Goal: Task Accomplishment & Management: Manage account settings

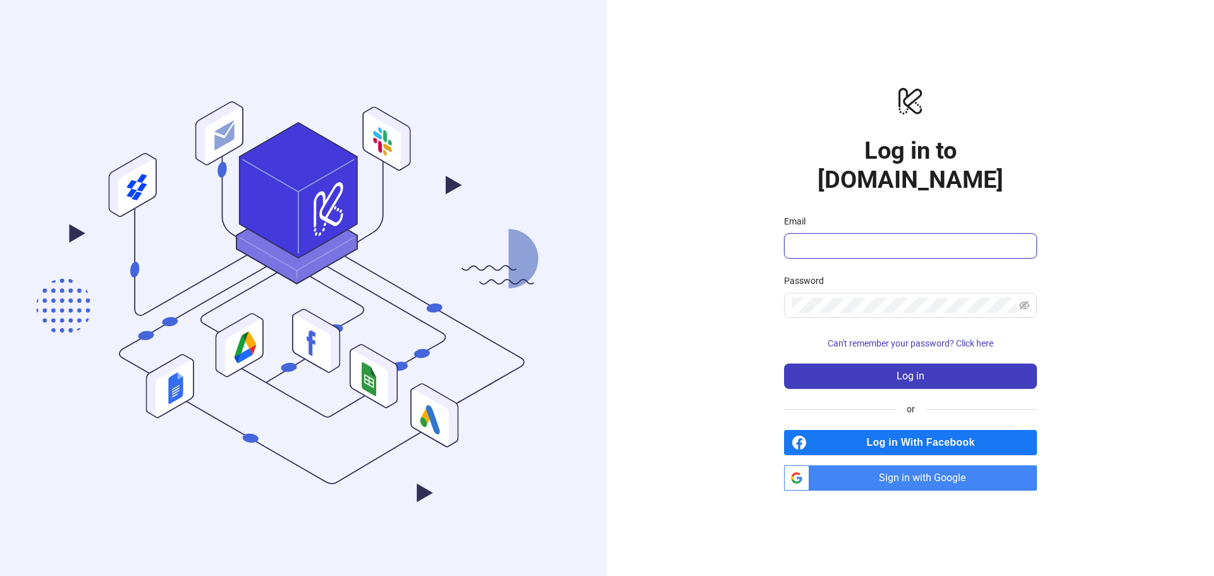
click at [885, 238] on input "Email" at bounding box center [909, 245] width 235 height 15
click at [863, 233] on span at bounding box center [910, 245] width 253 height 25
click at [931, 467] on span "Sign in with Google" at bounding box center [925, 477] width 223 height 25
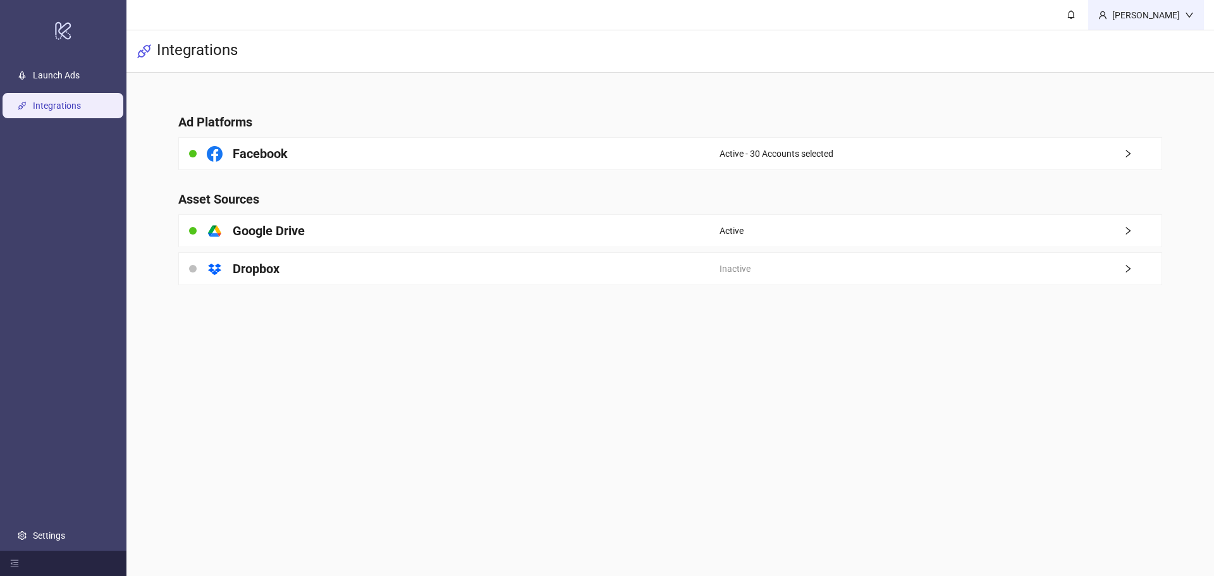
click at [1157, 9] on div "[PERSON_NAME]" at bounding box center [1146, 15] width 78 height 14
click at [1158, 12] on div "[PERSON_NAME]" at bounding box center [1146, 15] width 78 height 14
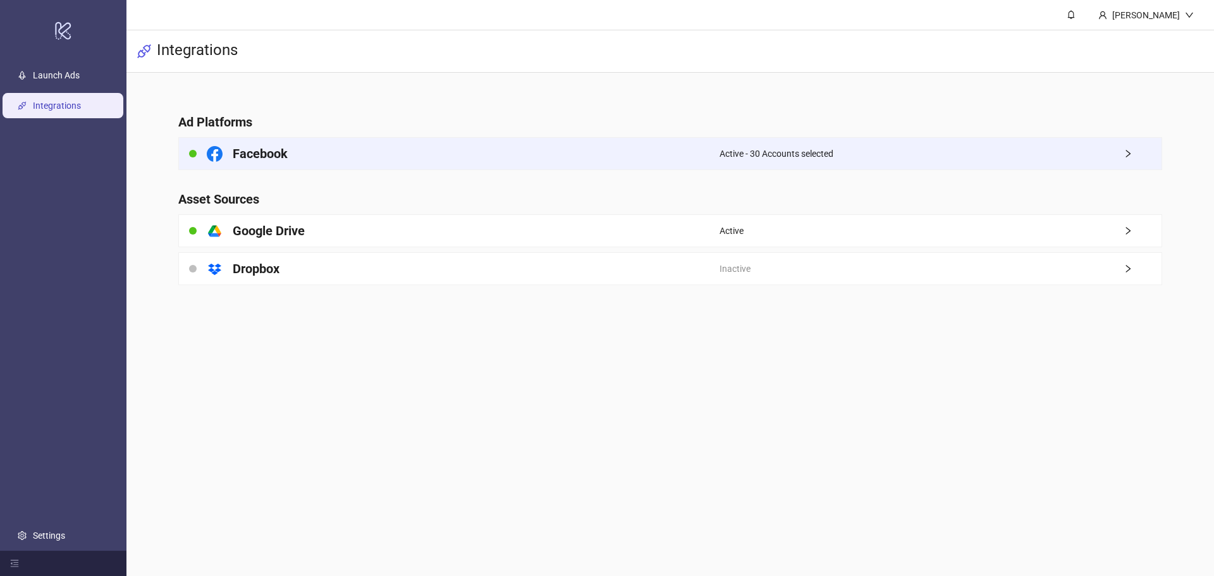
click at [847, 156] on div "Active - 30 Accounts selected" at bounding box center [941, 154] width 442 height 32
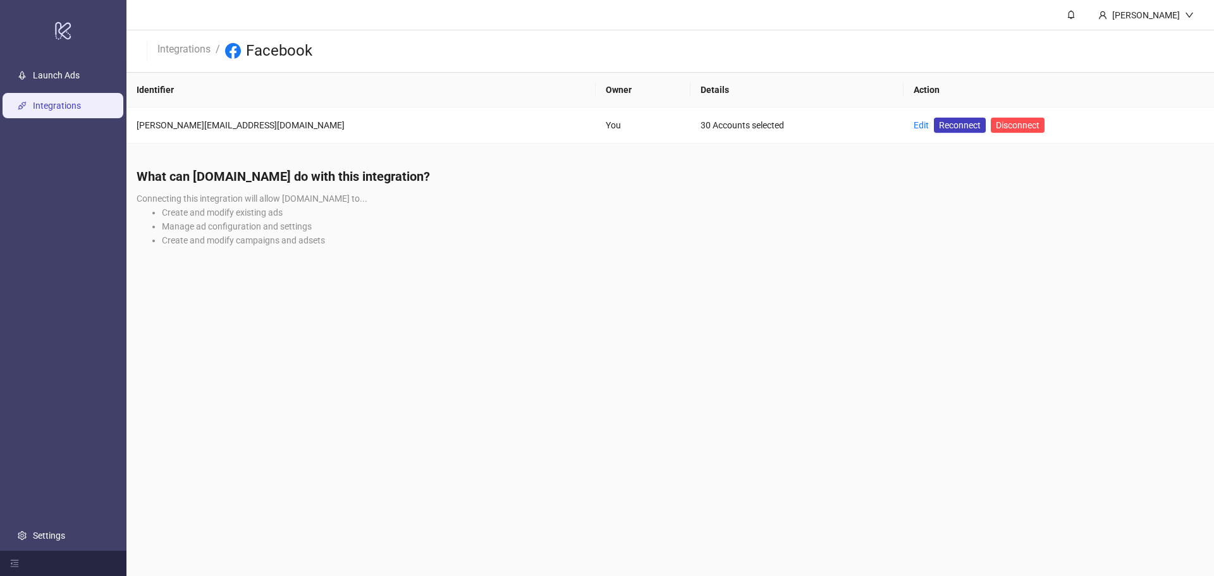
click at [66, 549] on ul "Launch Ads Integrations Settings" at bounding box center [63, 305] width 126 height 491
click at [47, 531] on link "Settings" at bounding box center [49, 536] width 32 height 10
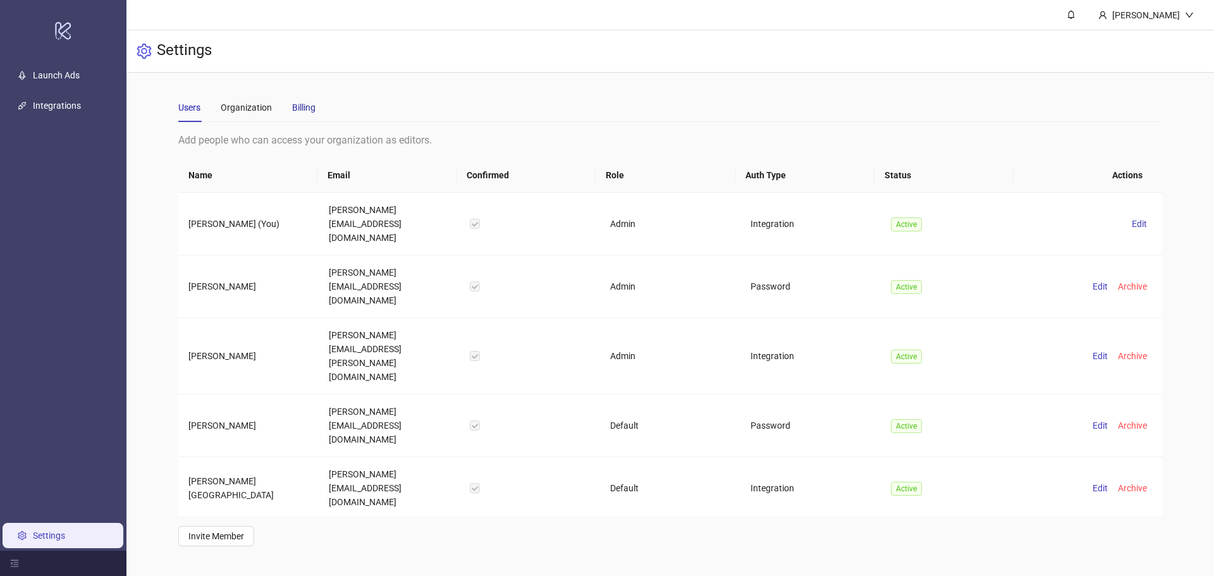
click at [304, 101] on div "Billing" at bounding box center [303, 108] width 23 height 14
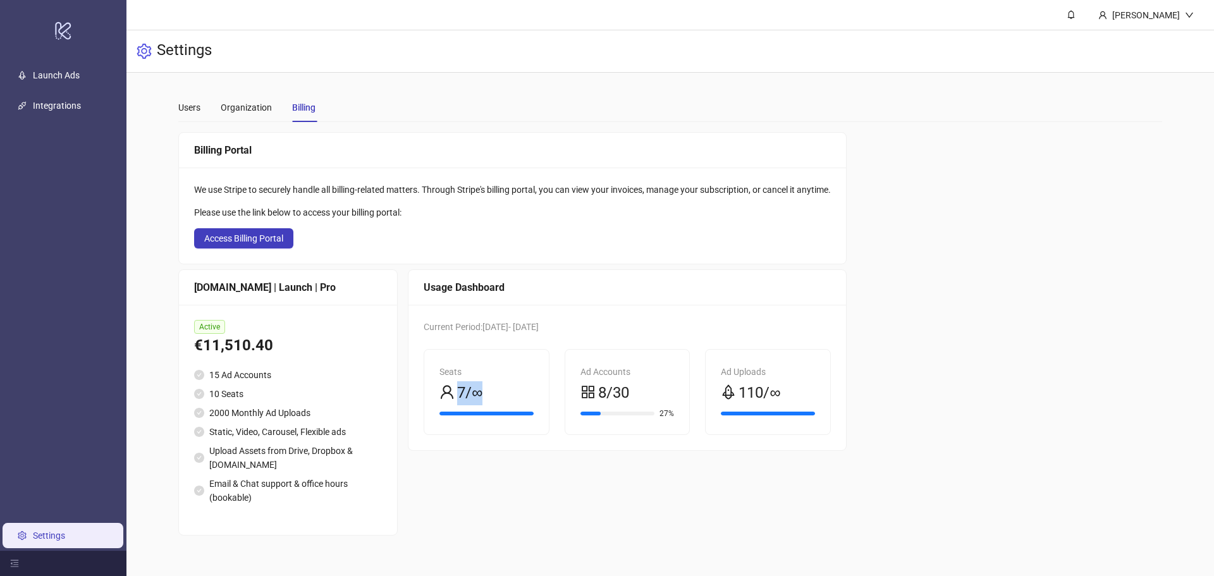
drag, startPoint x: 467, startPoint y: 389, endPoint x: 493, endPoint y: 389, distance: 25.3
click at [482, 389] on span "7/∞" at bounding box center [469, 393] width 25 height 24
click at [645, 381] on div "8/30" at bounding box center [627, 393] width 94 height 24
click at [190, 105] on div "Users" at bounding box center [189, 108] width 22 height 14
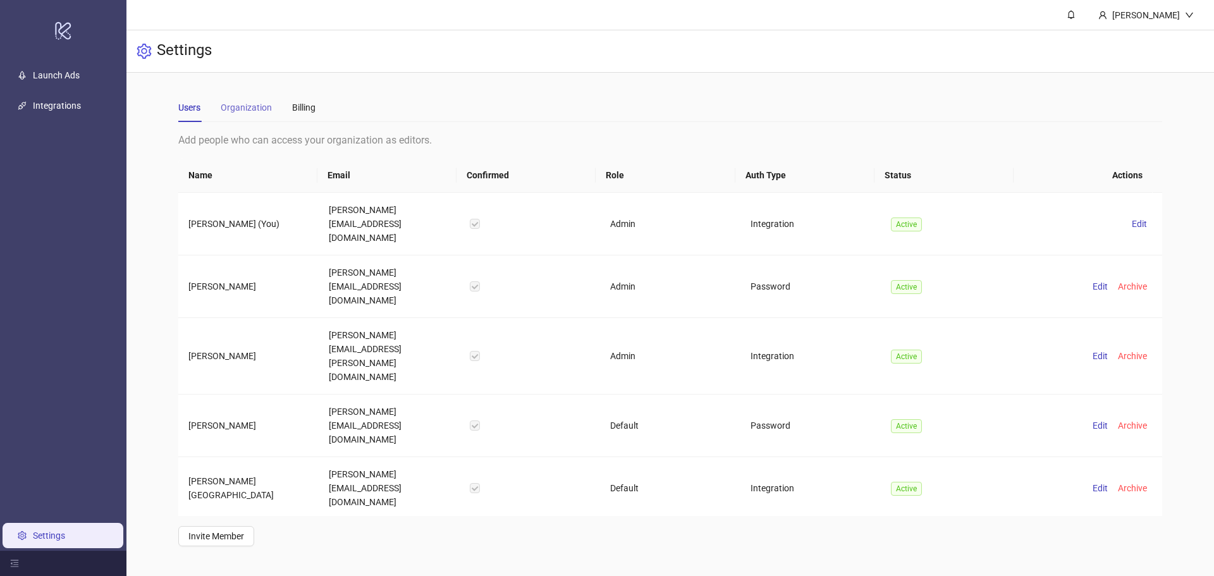
click at [249, 117] on div "Organization" at bounding box center [246, 107] width 51 height 29
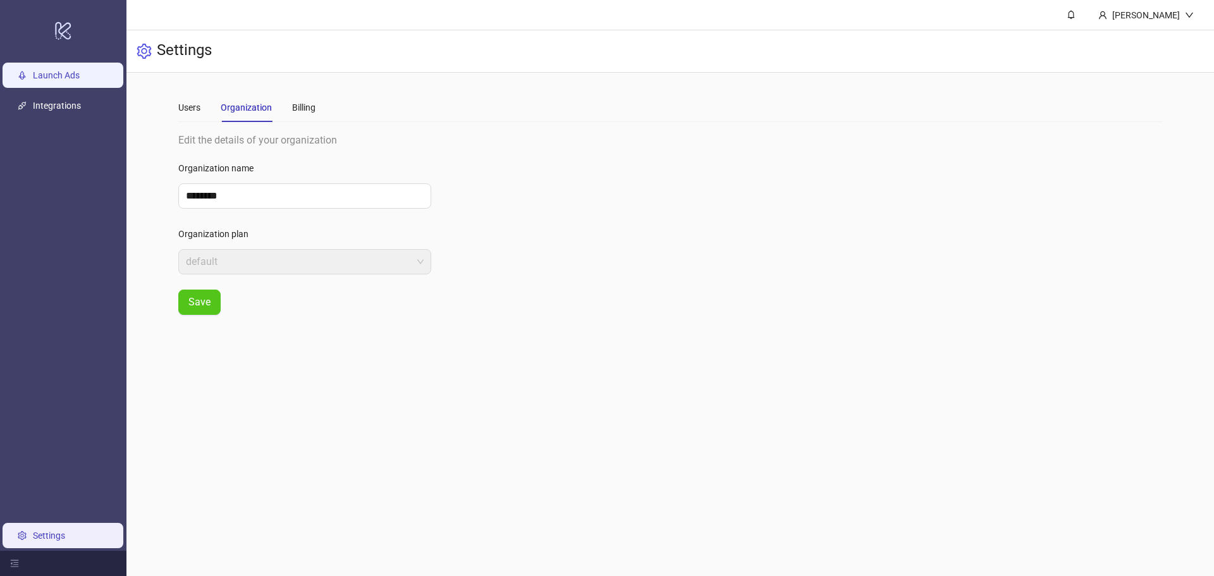
click at [77, 80] on link "Launch Ads" at bounding box center [56, 75] width 47 height 10
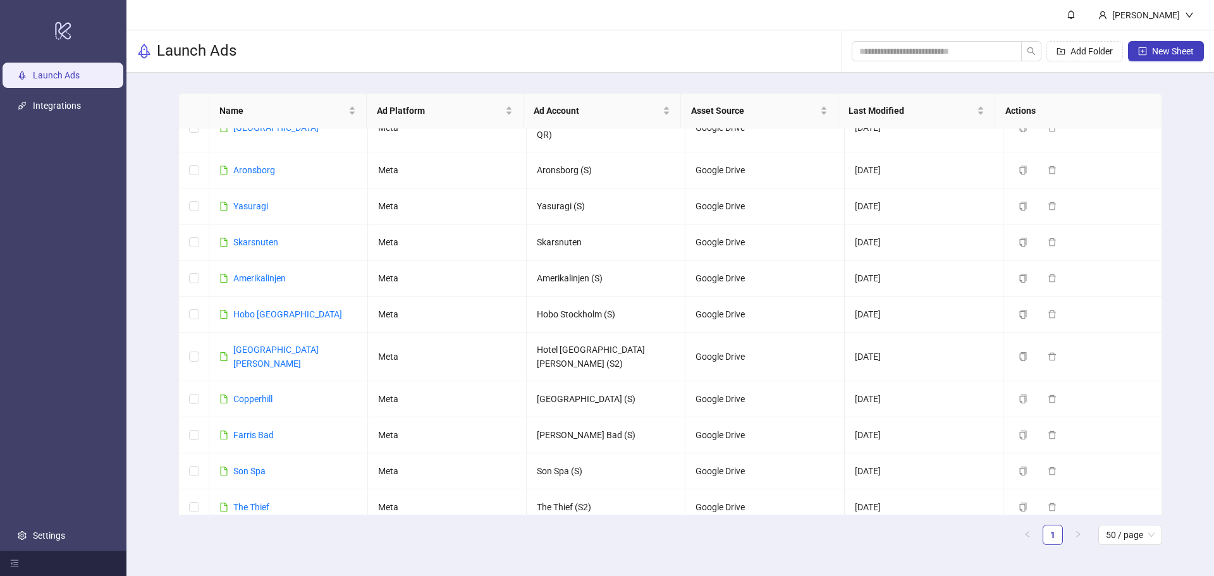
scroll to position [623, 0]
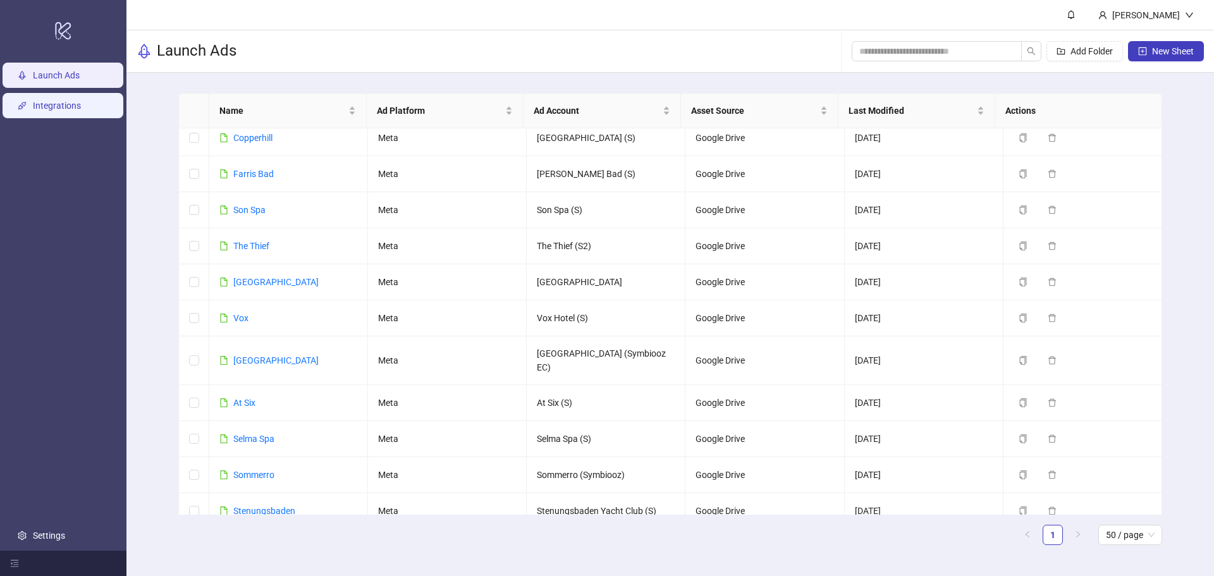
click at [81, 110] on link "Integrations" at bounding box center [57, 106] width 48 height 10
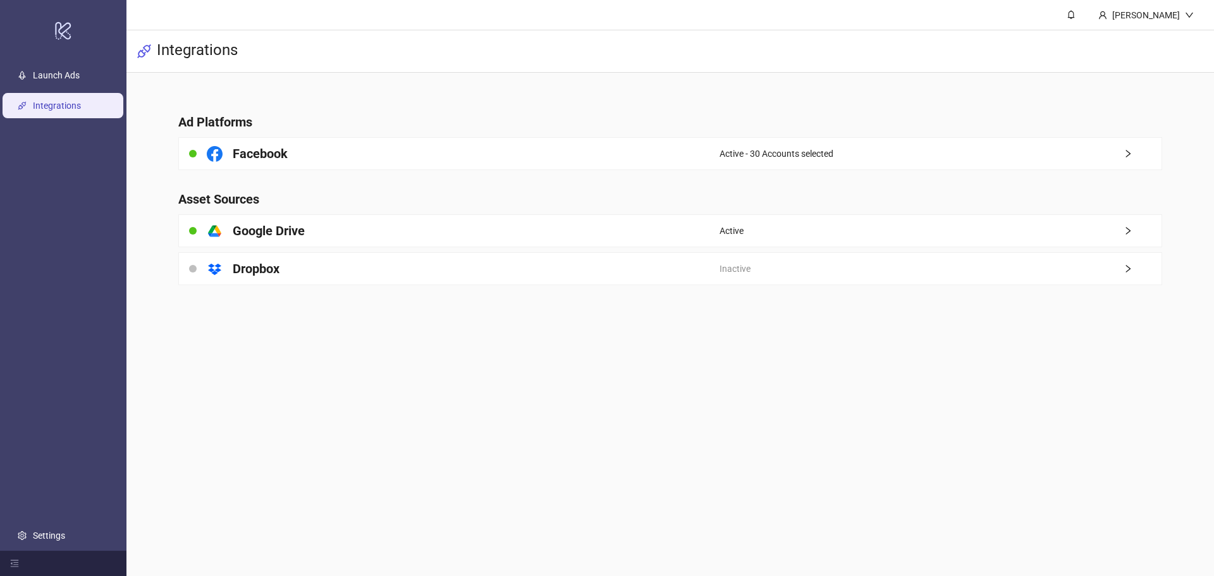
click at [32, 61] on ul "Launch Ads Integrations Settings" at bounding box center [63, 305] width 126 height 491
click at [36, 70] on link "Launch Ads" at bounding box center [56, 75] width 47 height 10
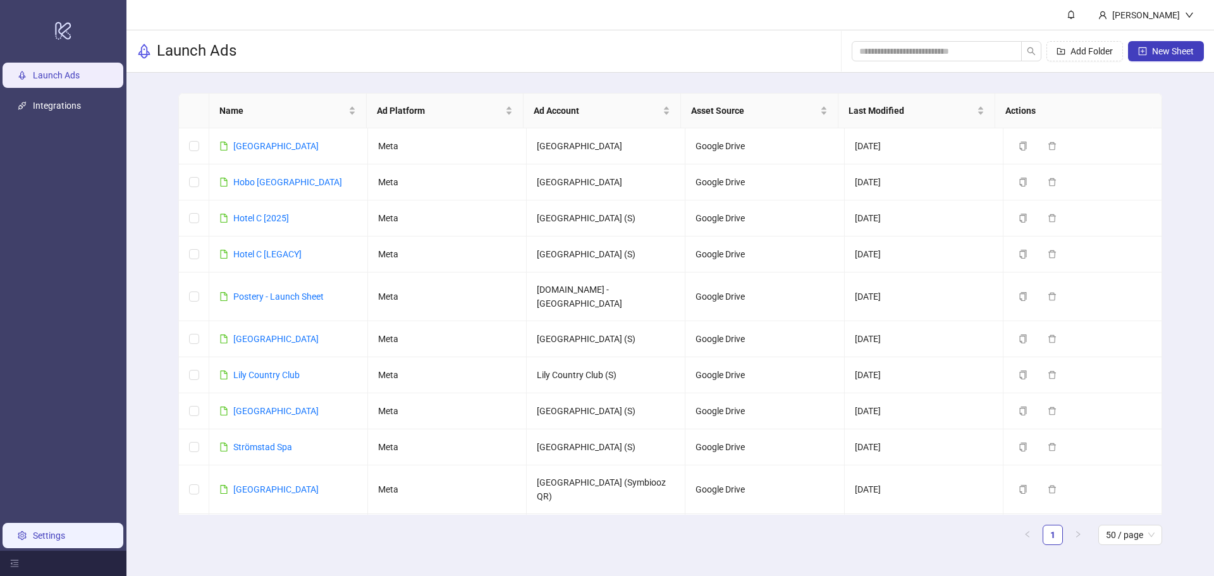
click at [59, 539] on link "Settings" at bounding box center [49, 536] width 32 height 10
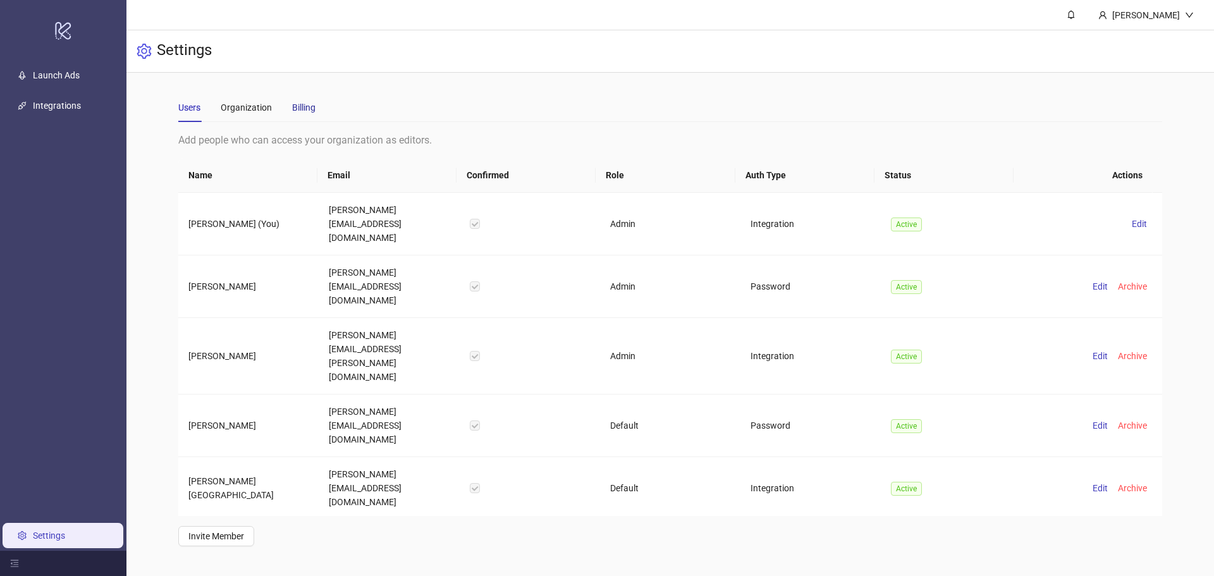
click at [293, 106] on div "Billing" at bounding box center [303, 108] width 23 height 14
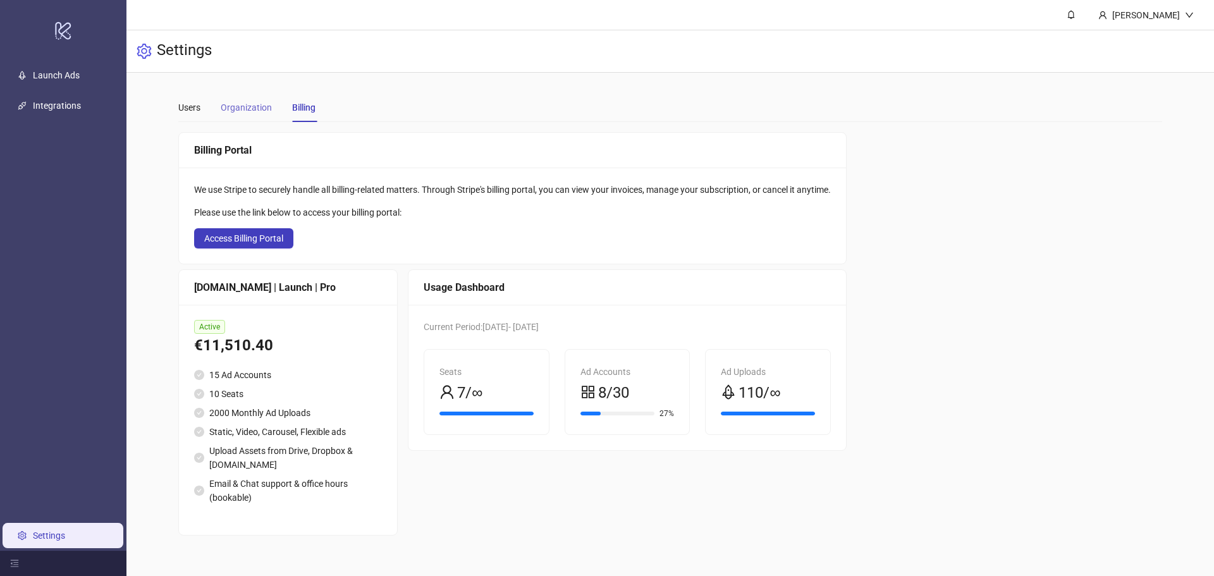
click at [254, 97] on div "Organization" at bounding box center [246, 107] width 51 height 29
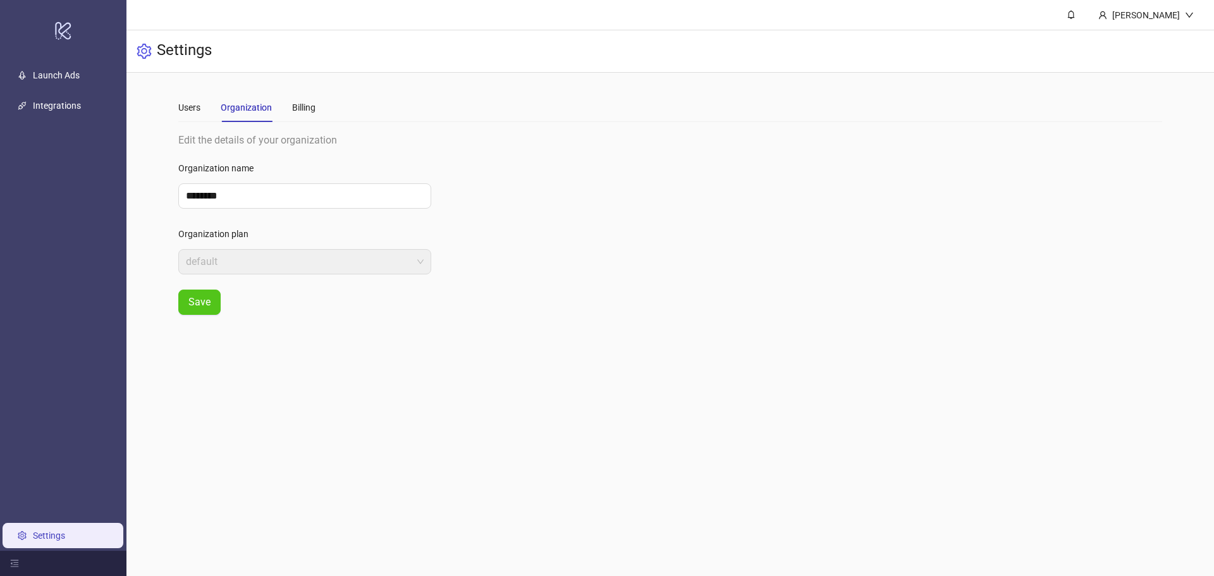
click at [320, 111] on div "Users Organization Billing" at bounding box center [670, 107] width 984 height 29
click at [332, 111] on div "Users Organization Billing" at bounding box center [670, 107] width 984 height 29
click at [322, 111] on div "Users Organization Billing" at bounding box center [670, 107] width 984 height 29
click at [319, 111] on div "Users Organization Billing" at bounding box center [670, 107] width 984 height 29
click at [318, 111] on div "Users Organization Billing" at bounding box center [670, 107] width 984 height 29
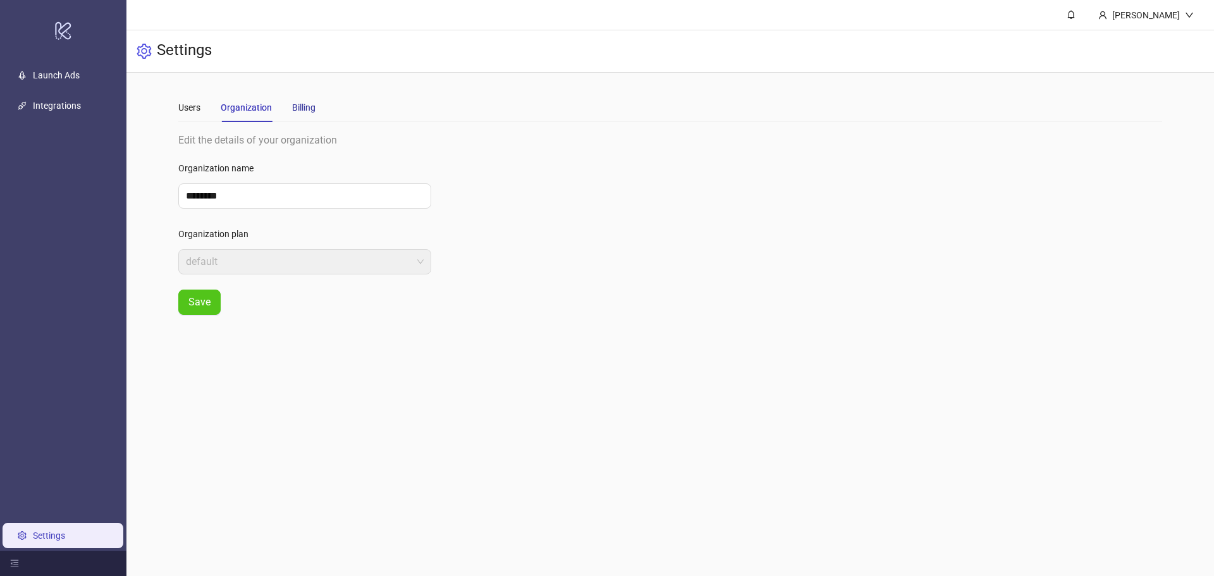
click at [313, 110] on div "Billing" at bounding box center [303, 108] width 23 height 14
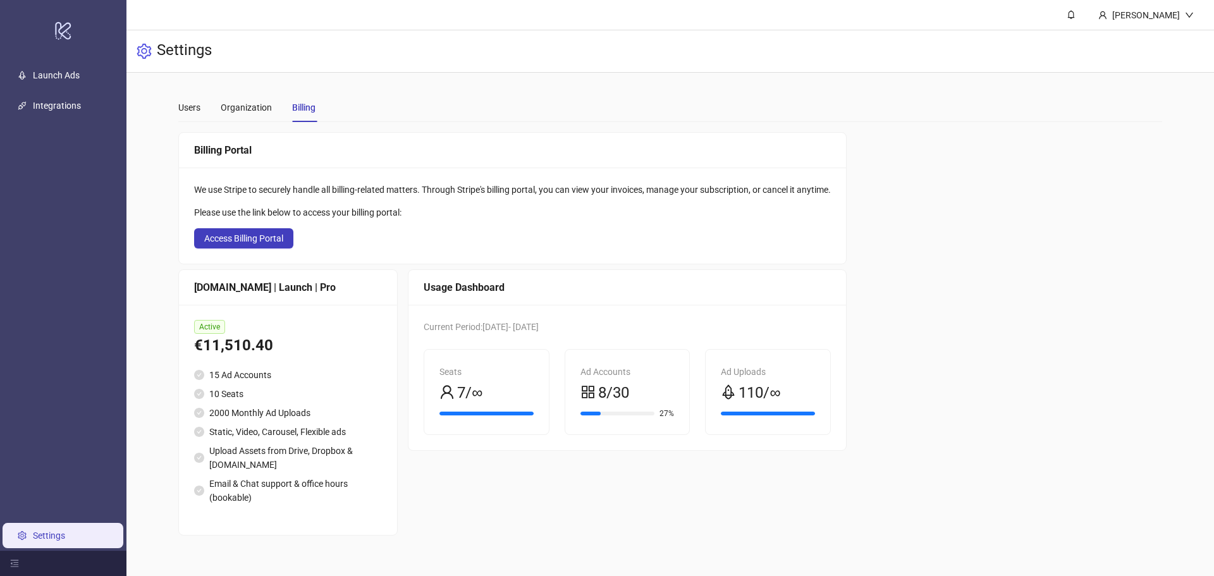
click at [475, 378] on div "Seats" at bounding box center [486, 372] width 94 height 14
click at [455, 390] on icon "user" at bounding box center [446, 391] width 15 height 15
click at [207, 109] on div "Users Organization Billing" at bounding box center [246, 107] width 137 height 29
click at [197, 110] on div "Users" at bounding box center [189, 108] width 22 height 14
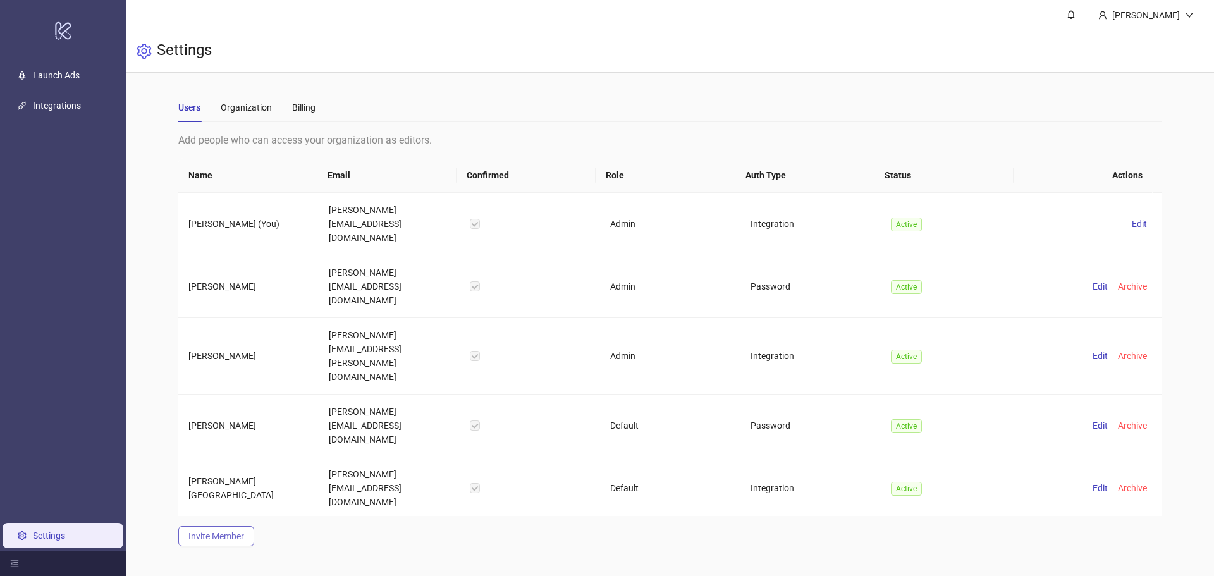
click at [219, 531] on span "Invite Member" at bounding box center [216, 536] width 56 height 10
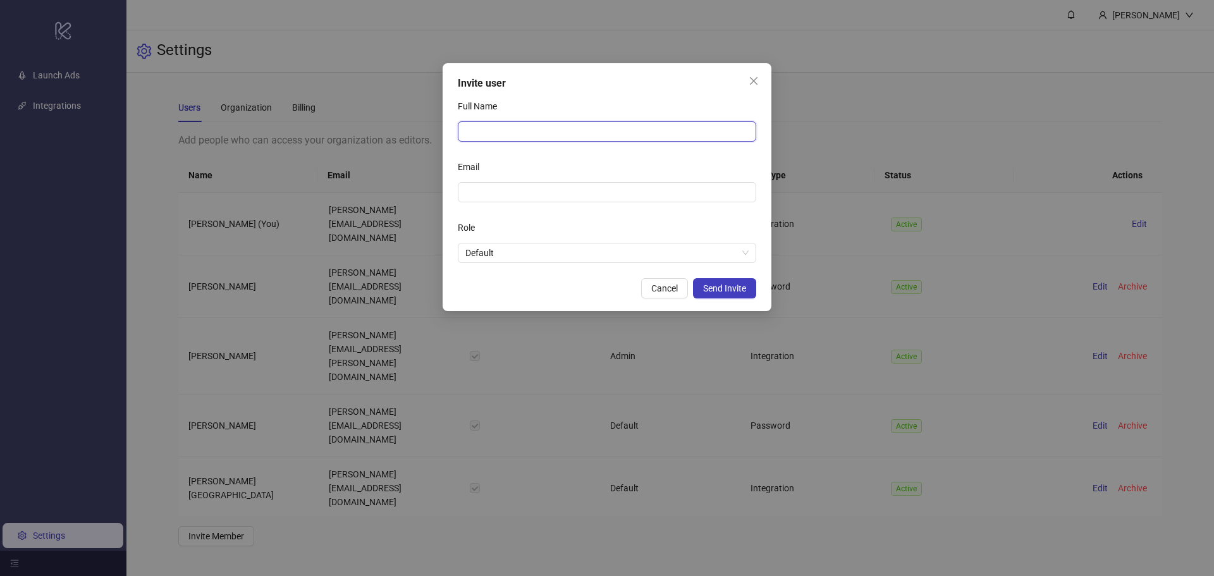
click at [504, 130] on input "Full Name" at bounding box center [607, 131] width 298 height 20
type input "**********"
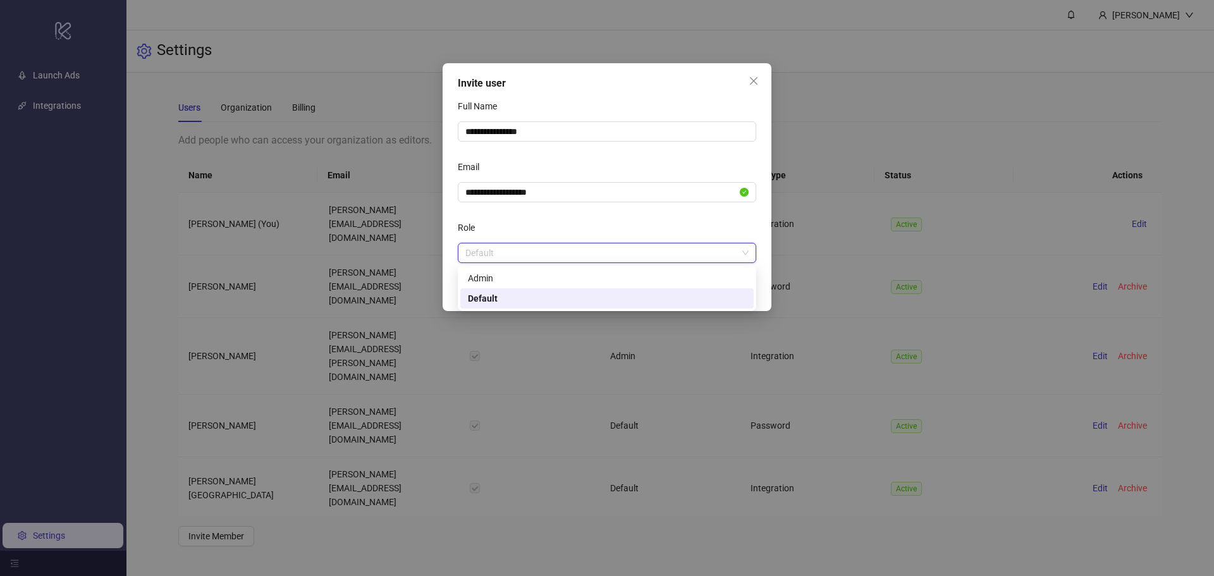
click at [516, 248] on span "Default" at bounding box center [606, 252] width 283 height 19
click at [714, 290] on span "Send Invite" at bounding box center [724, 288] width 43 height 10
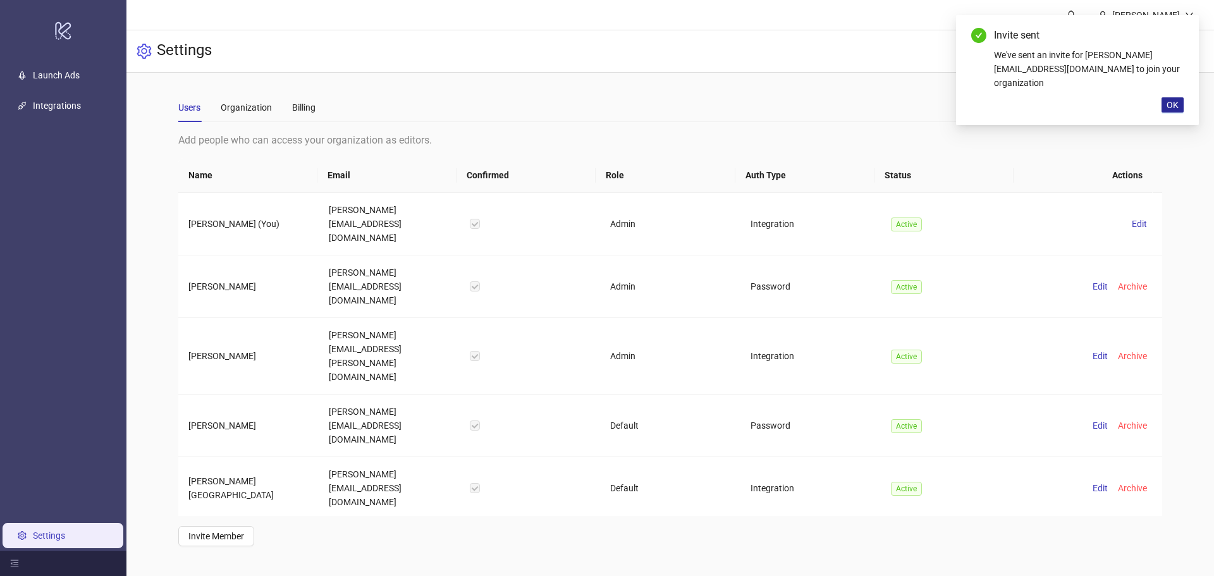
click at [1182, 104] on button "OK" at bounding box center [1173, 104] width 22 height 15
